Goal: Task Accomplishment & Management: Manage account settings

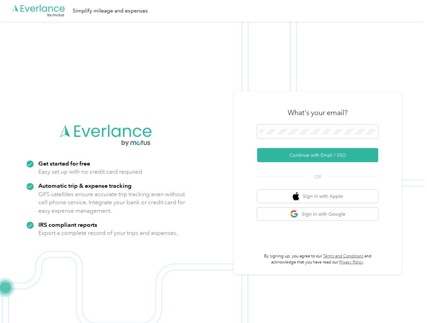
click at [213, 161] on img at bounding box center [211, 183] width 423 height 323
click at [213, 11] on div ".cls-1 { fill: #00adee; } .cls-2 { fill: #fff; } .cls-3 { fill: #707372; } .cls…" at bounding box center [211, 11] width 423 height 22
click at [320, 155] on button "Continue with Email / SSO" at bounding box center [317, 155] width 121 height 14
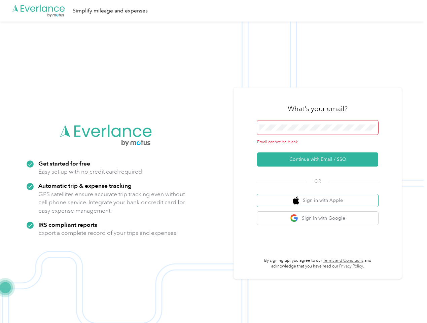
click at [320, 196] on button "Sign in with Apple" at bounding box center [317, 200] width 121 height 13
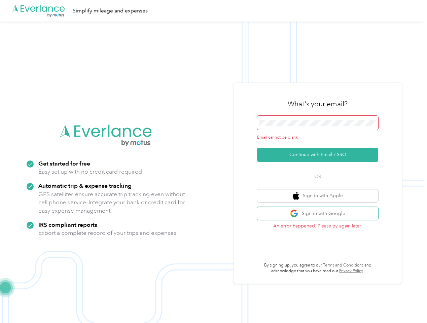
click at [320, 214] on button "Sign in with Google" at bounding box center [317, 213] width 121 height 13
